Goal: Transaction & Acquisition: Purchase product/service

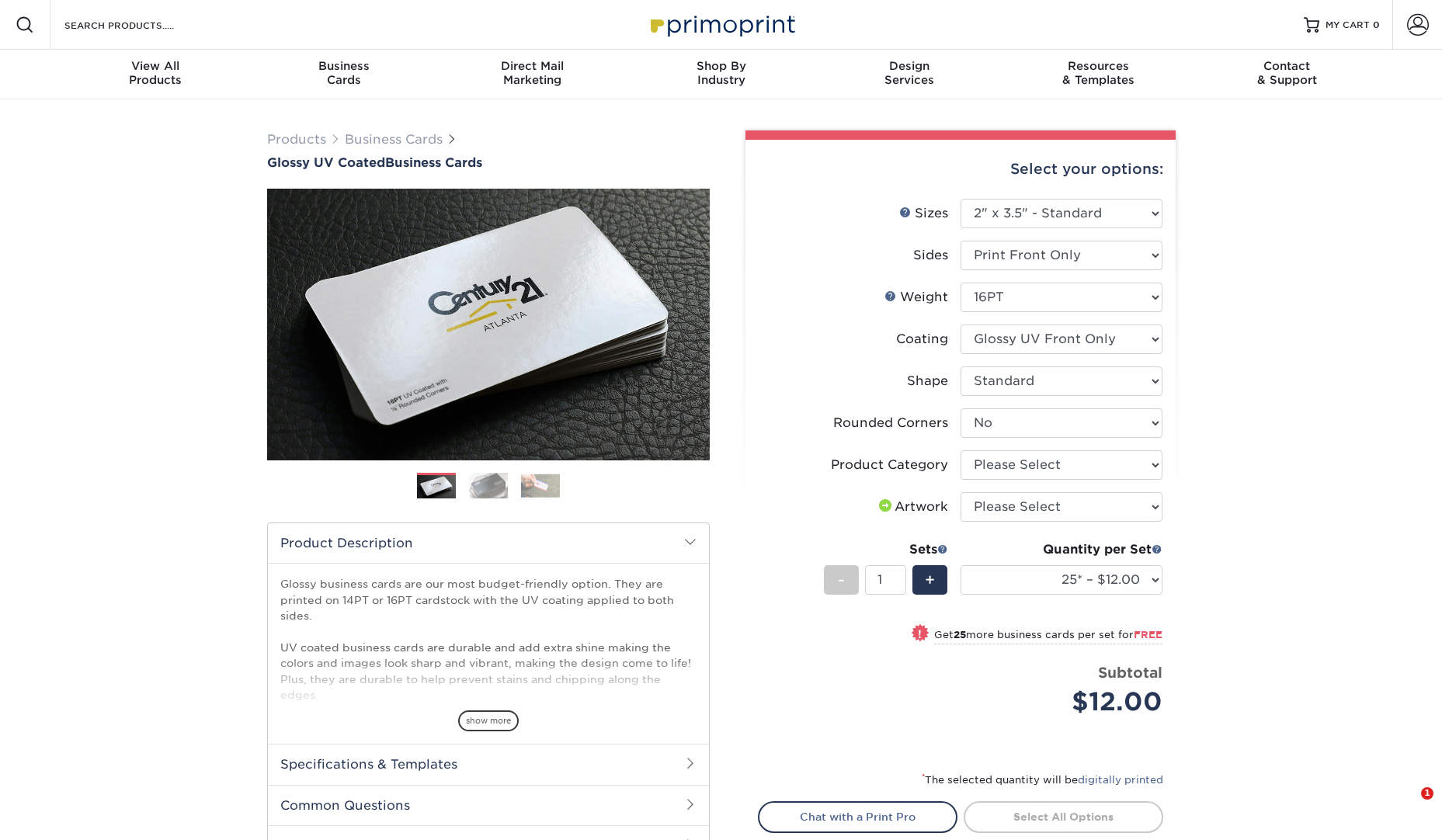
select select "2.00x3.50"
select select "0"
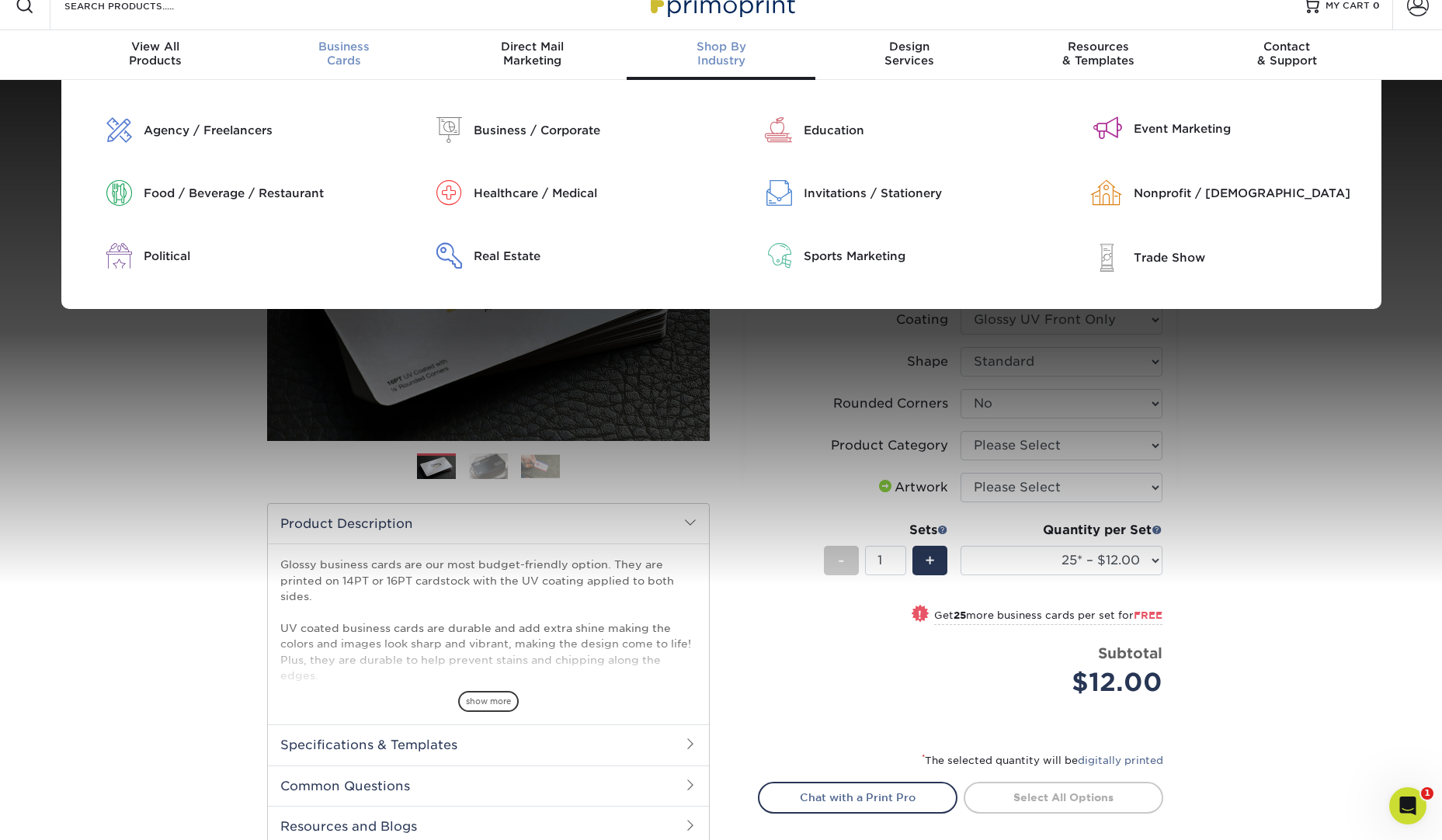
click at [357, 52] on span "Business" at bounding box center [343, 46] width 189 height 14
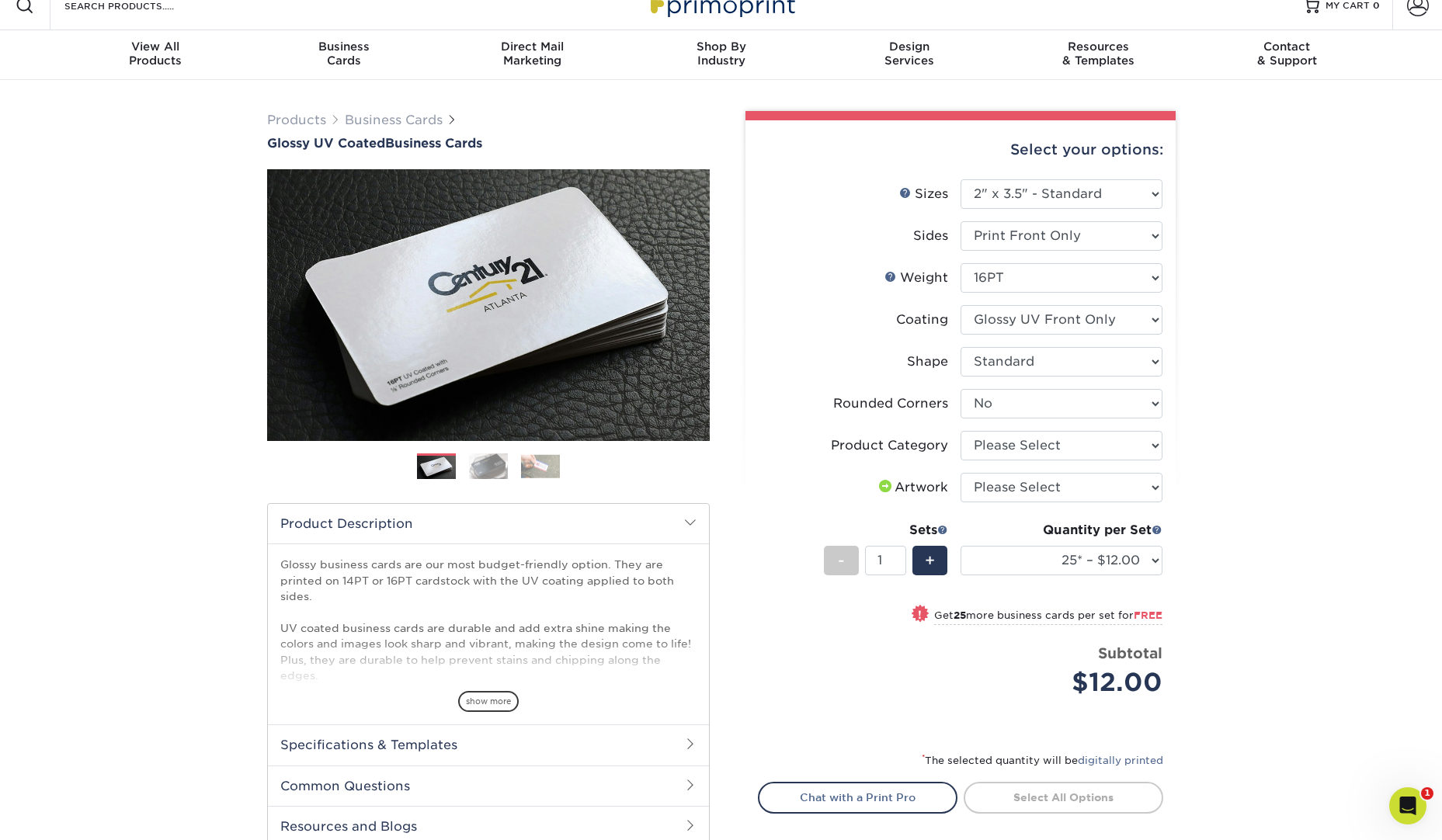
scroll to position [20, 0]
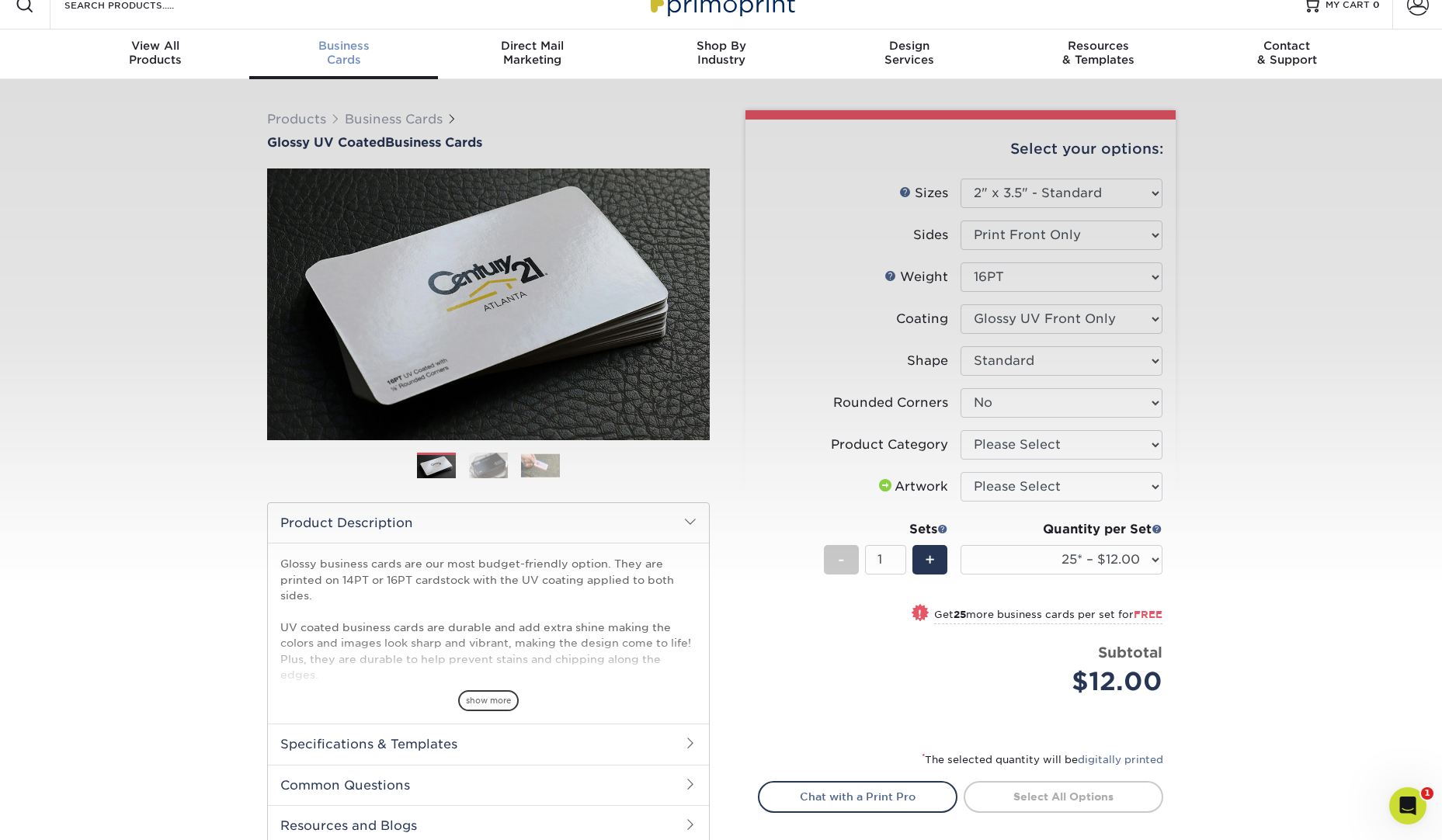
click at [367, 49] on span "Business" at bounding box center [343, 46] width 189 height 14
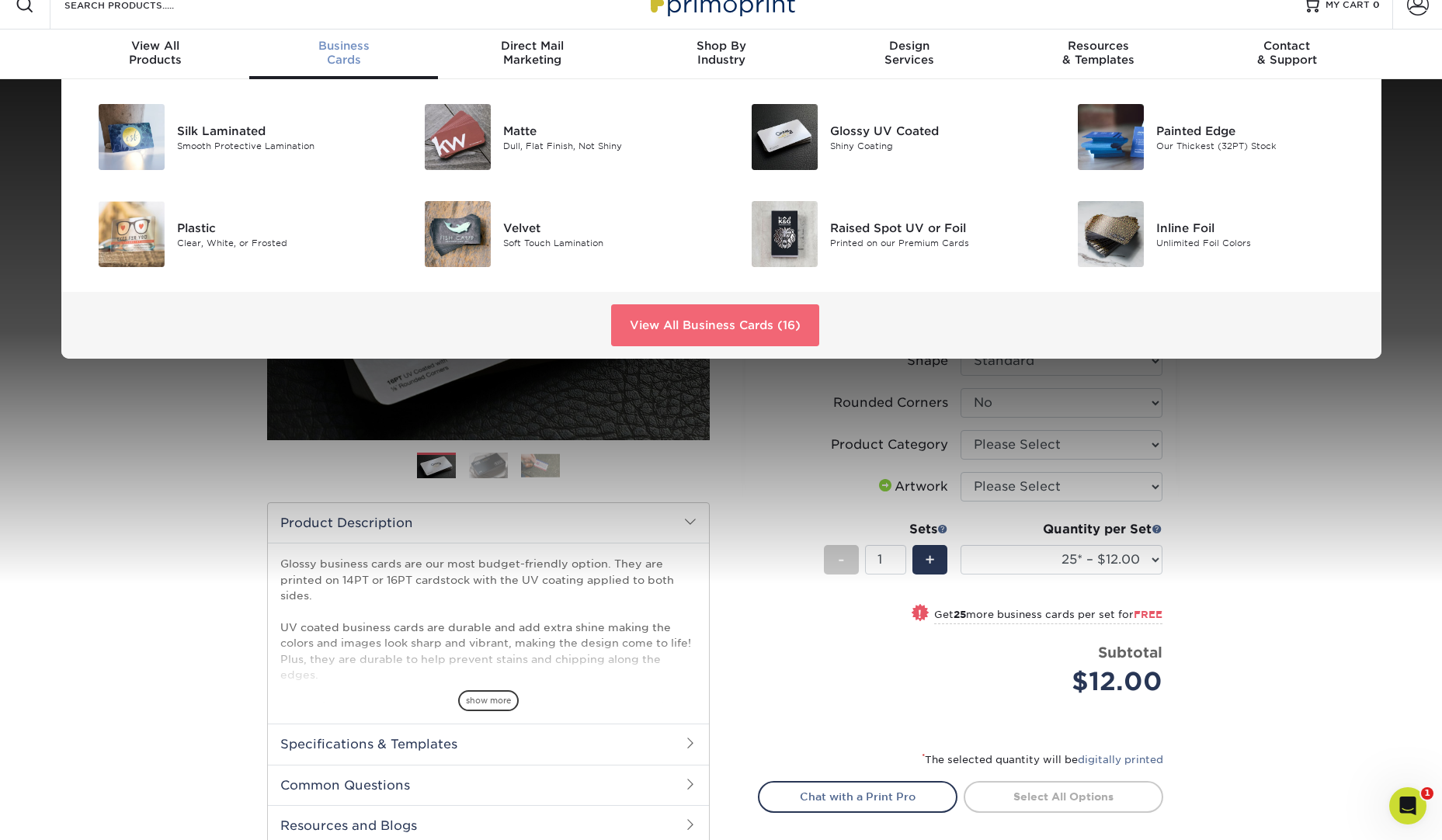
click at [696, 337] on link "View All Business Cards (16)" at bounding box center [715, 325] width 208 height 42
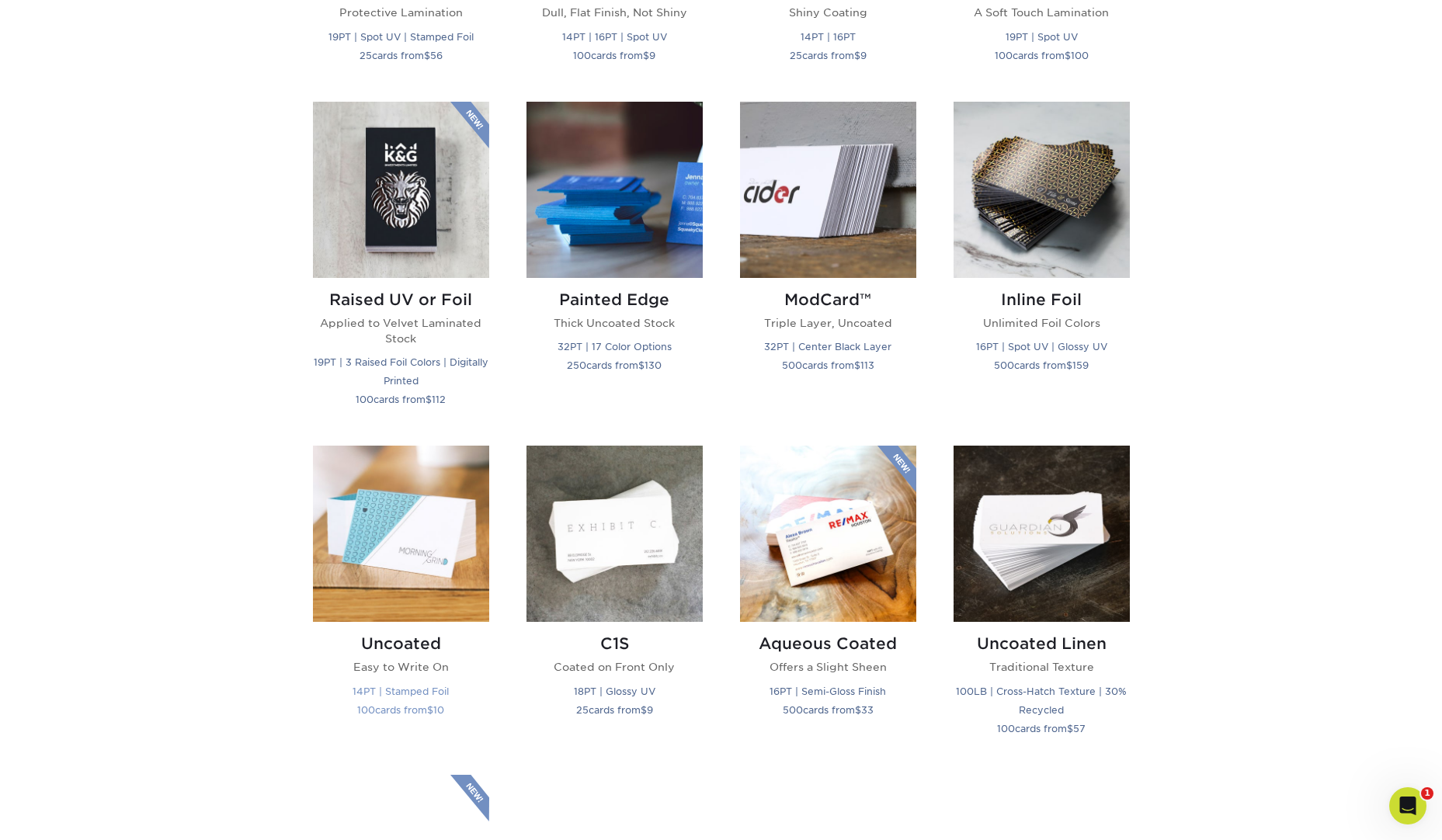
scroll to position [1127, 0]
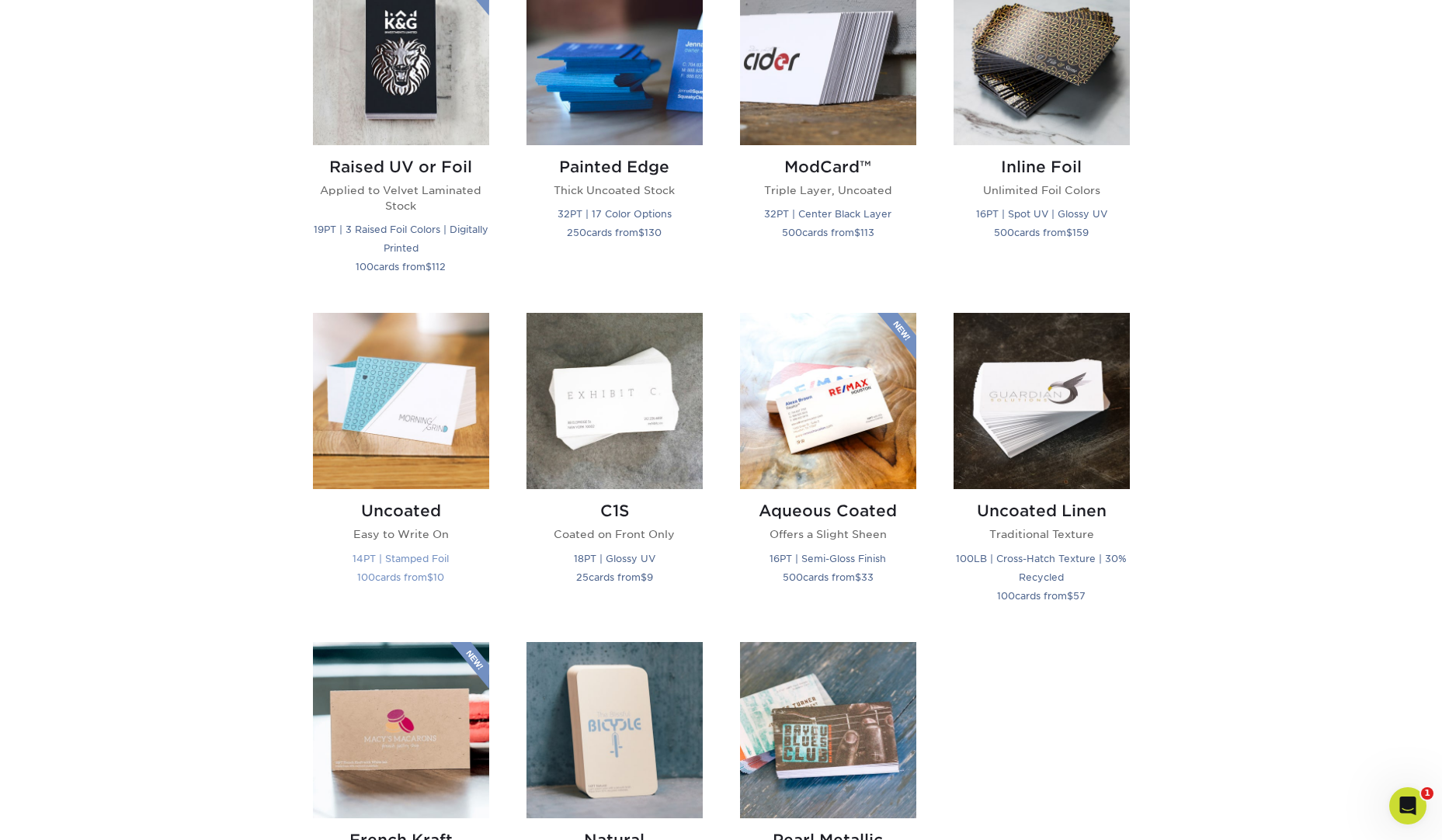
click at [406, 447] on img at bounding box center [401, 401] width 177 height 177
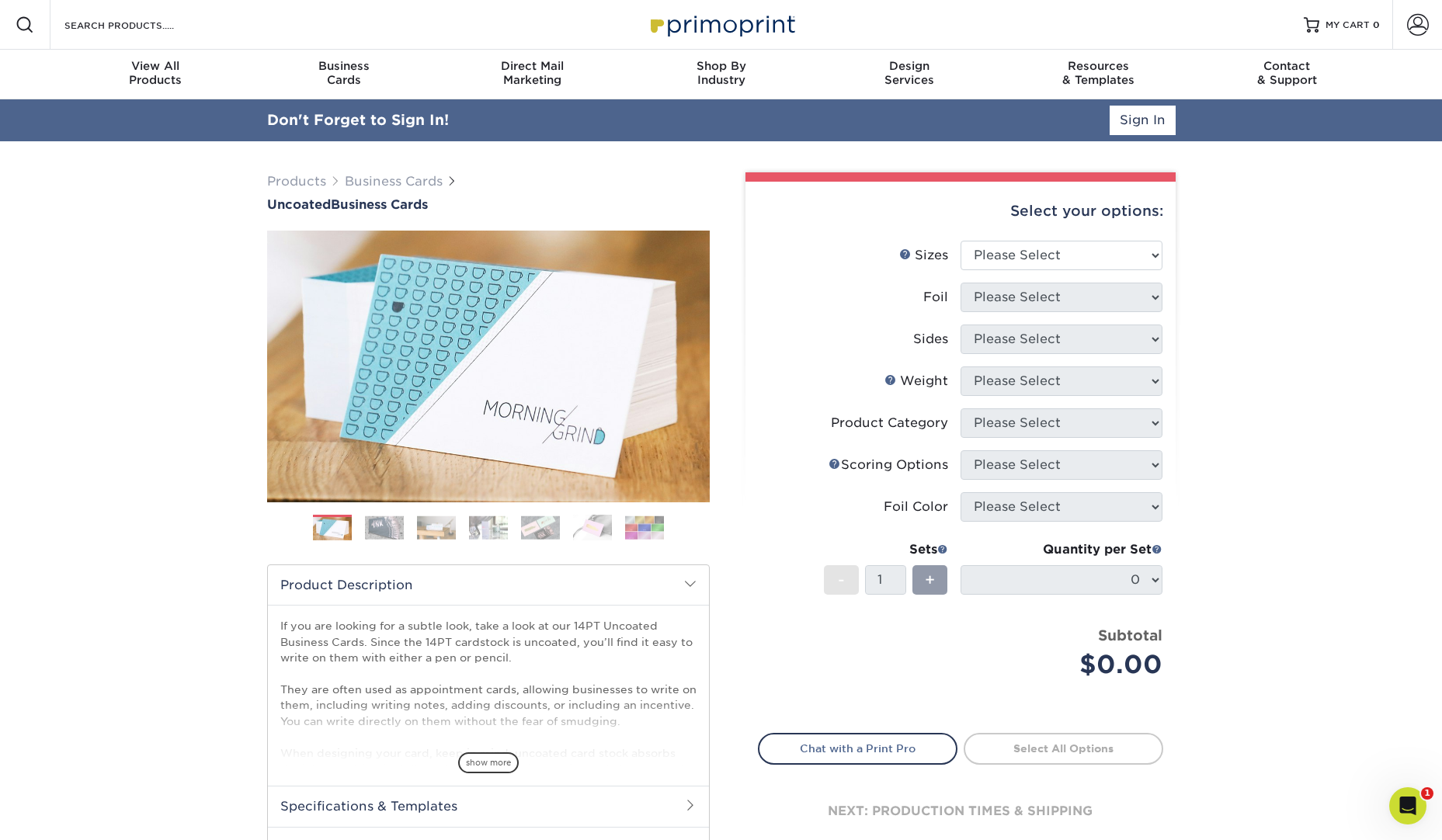
drag, startPoint x: 903, startPoint y: 192, endPoint x: 911, endPoint y: 197, distance: 9.4
click at [903, 192] on div "Select your options:" at bounding box center [961, 212] width 405 height 59
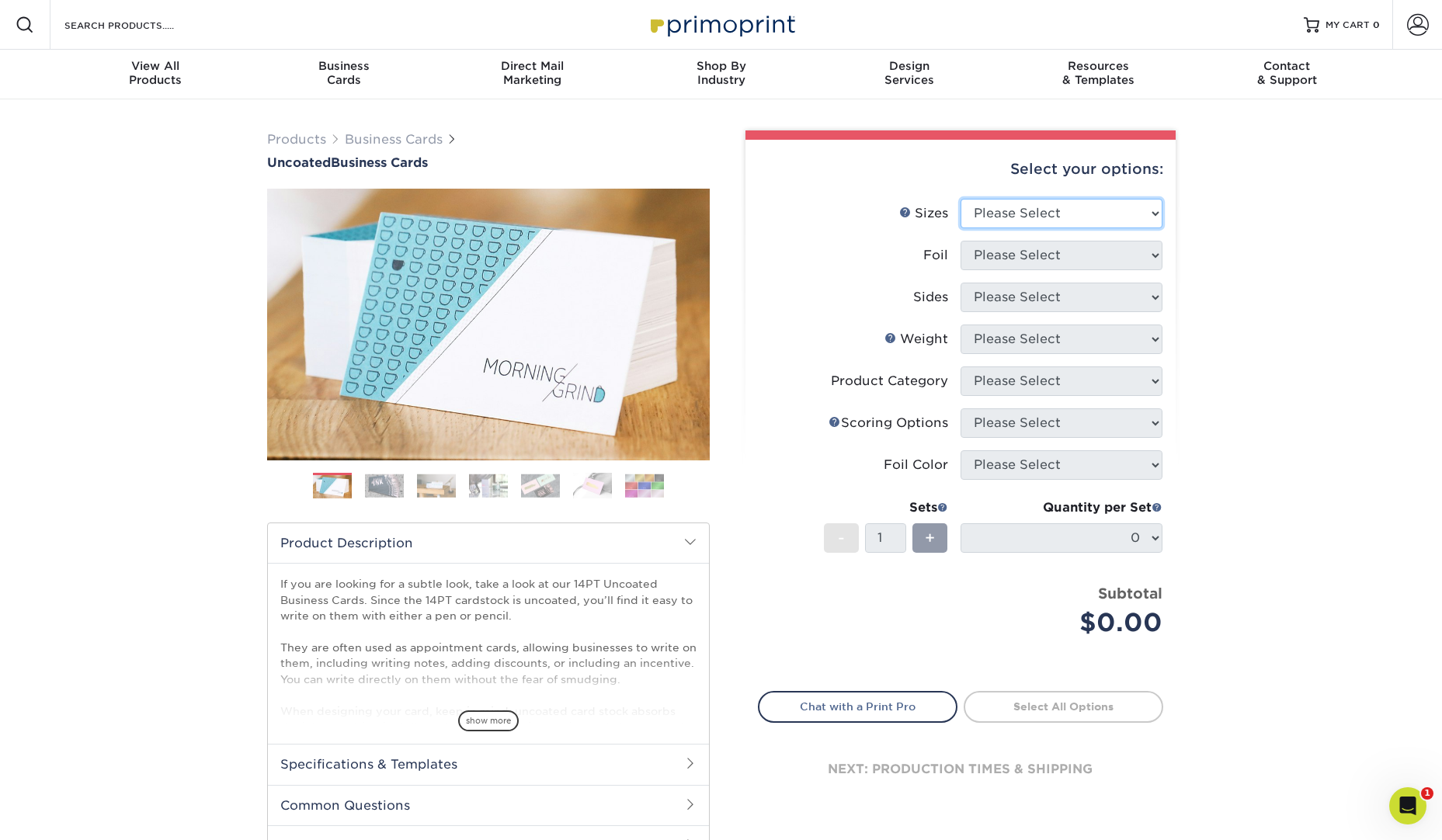
click at [1158, 213] on select "Please Select 1.5" x 3.5" - Mini 1.75" x 3.5" - Mini 2" x 3.5" - Standard 2" x …" at bounding box center [1061, 214] width 202 height 30
select select "2.00x3.50"
click at [961, 199] on select "Please Select 1.5" x 3.5" - Mini 1.75" x 3.5" - Mini 2" x 3.5" - Standard 2" x …" at bounding box center [1061, 214] width 202 height 30
click at [1079, 257] on select "Please Select Yes No" at bounding box center [1061, 256] width 202 height 30
select select "0"
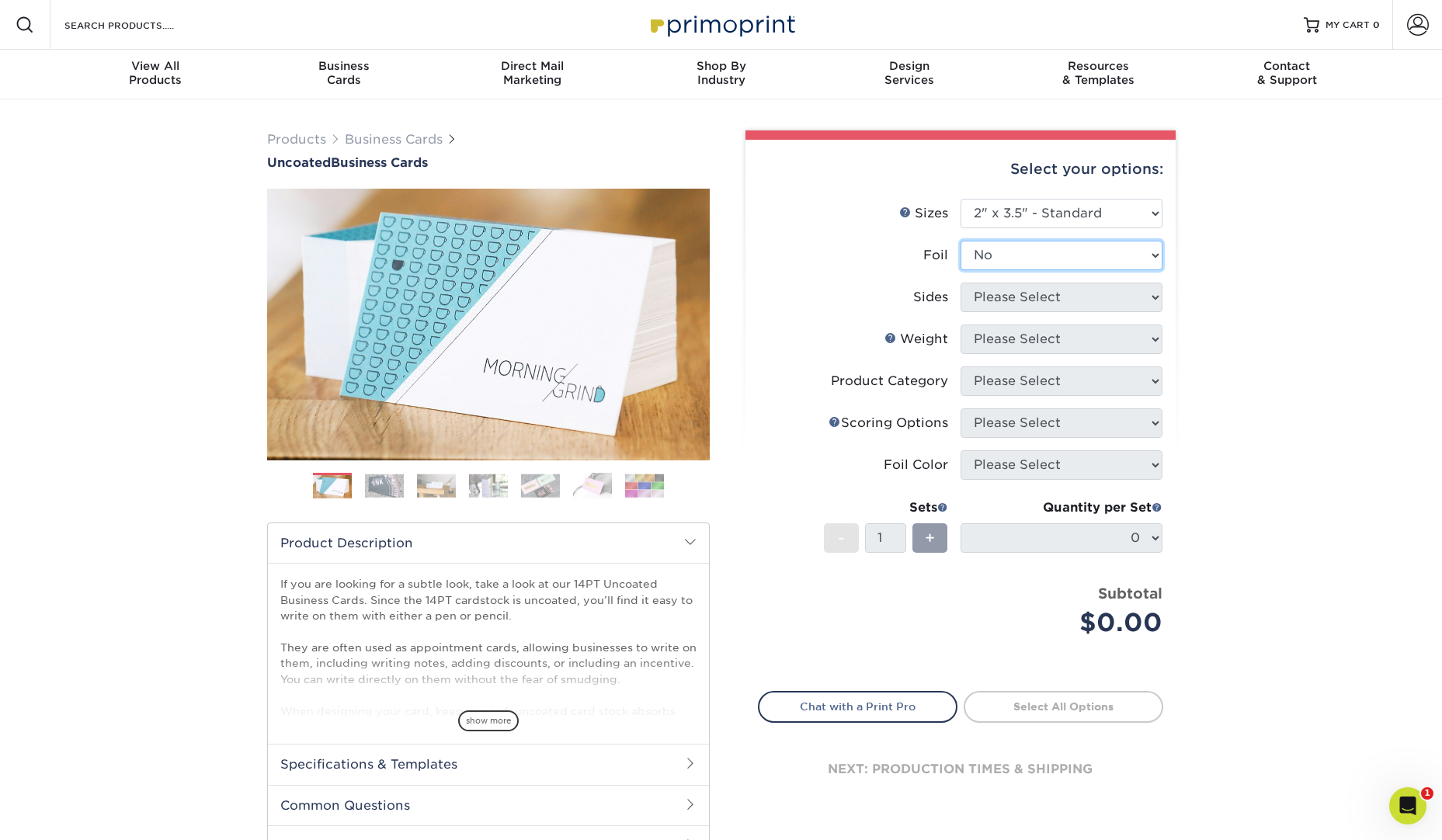
click at [961, 241] on select "Please Select Yes No" at bounding box center [1061, 256] width 202 height 30
click at [1035, 295] on select "Please Select Print Both Sides Print Front Only" at bounding box center [1061, 297] width 202 height 30
select select "32d3c223-f82c-492b-b915-ba065a00862f"
click at [961, 282] on select "Please Select Print Both Sides Print Front Only" at bounding box center [1061, 297] width 202 height 30
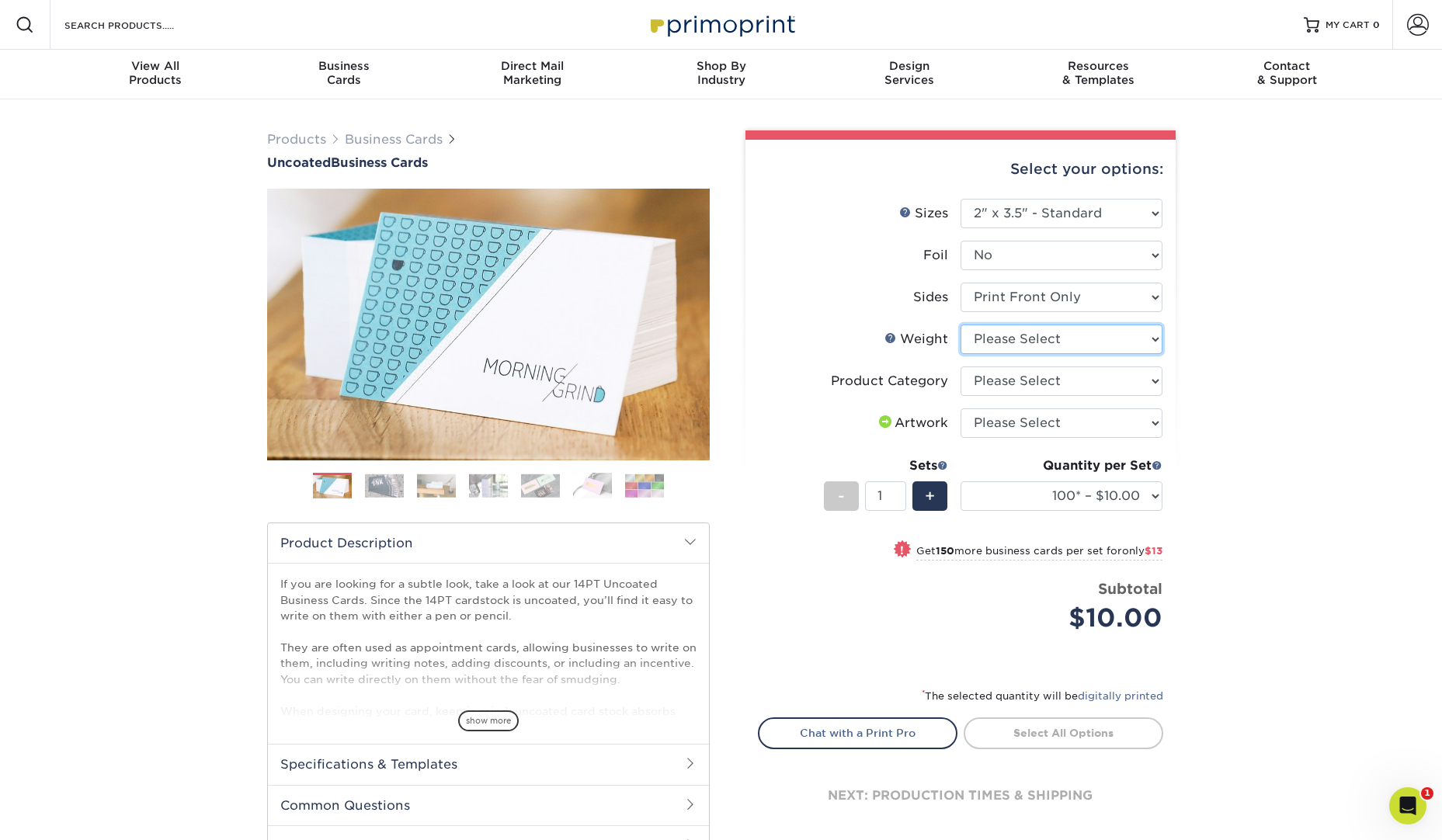
click at [1042, 342] on select "Please Select 14PT Uncoated" at bounding box center [1061, 339] width 202 height 30
select select "14PT Uncoated"
click at [961, 324] on select "Please Select 14PT Uncoated" at bounding box center [1061, 339] width 202 height 30
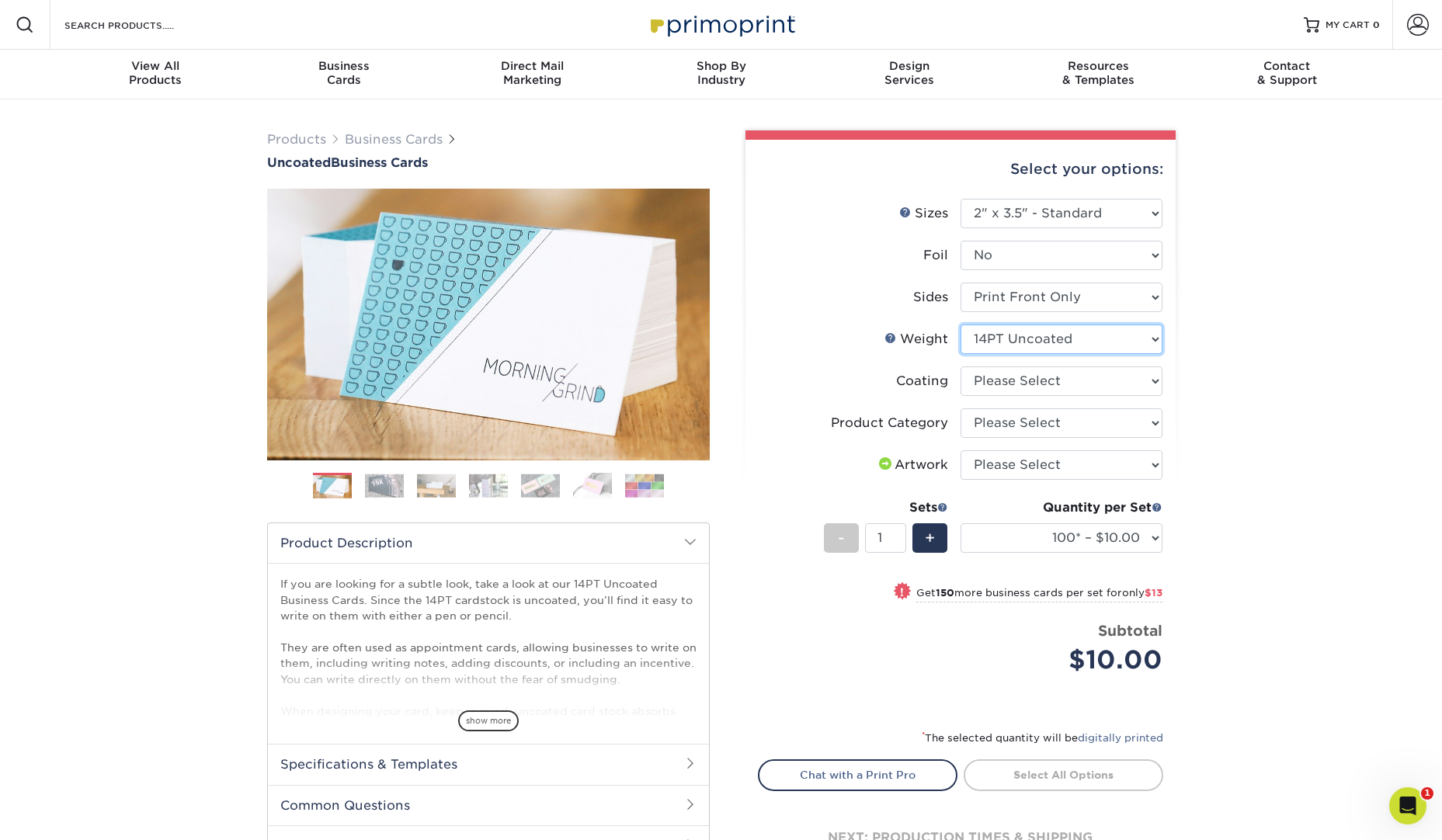
scroll to position [2, 0]
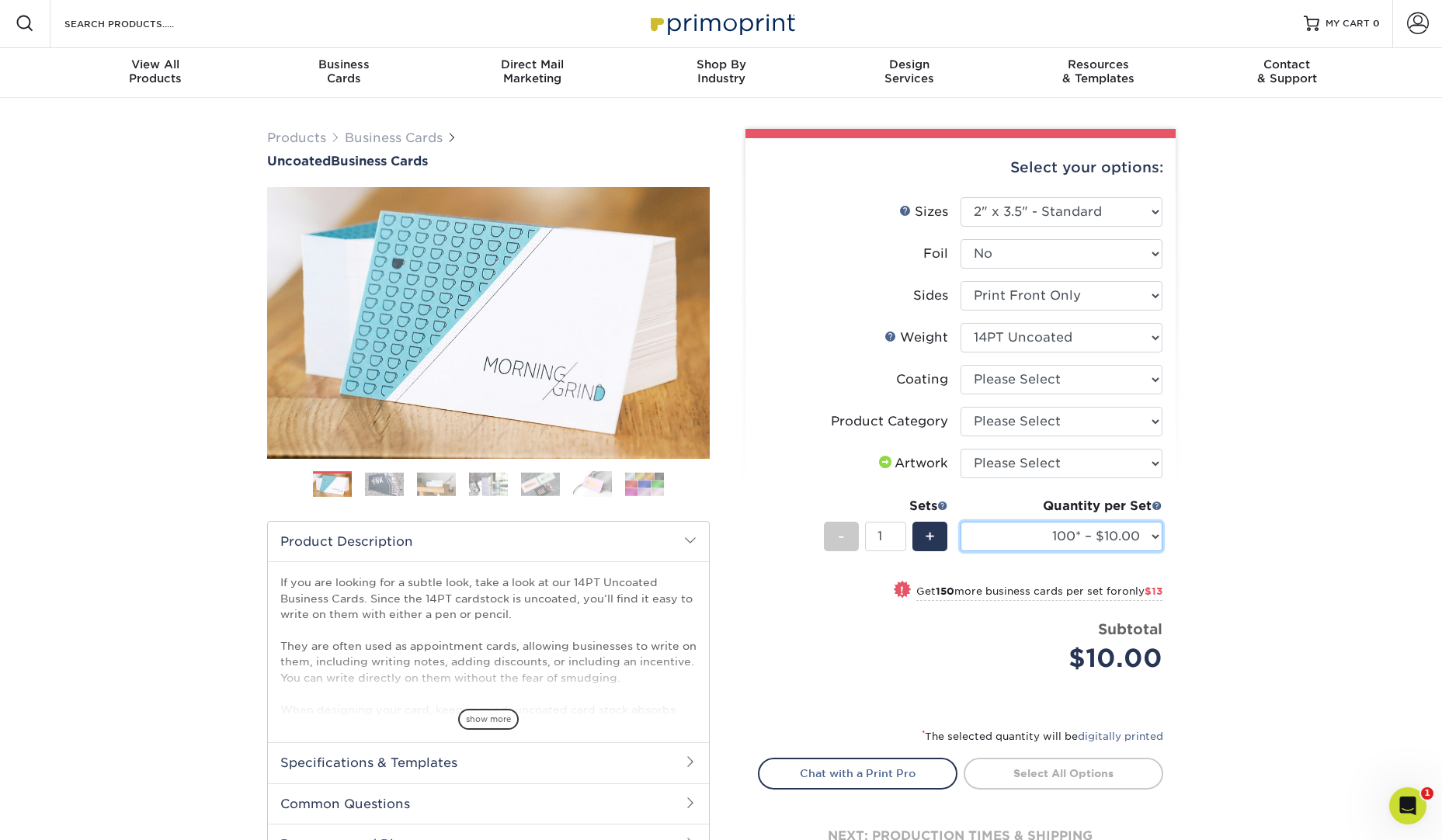
click at [1131, 532] on select "100* – $10.00 250* – $23.00 500 – $46.00 1000 – $57.00 2500 – $122.00 5000 – $1…" at bounding box center [1061, 537] width 202 height 30
